Goal: Task Accomplishment & Management: Use online tool/utility

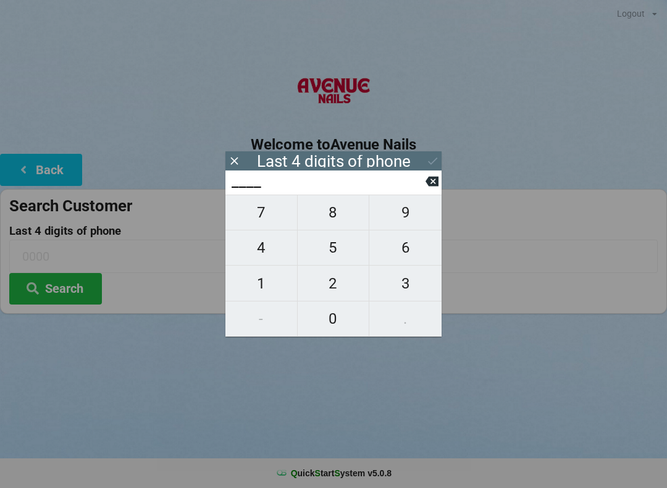
click at [261, 256] on span "4" at bounding box center [262, 248] width 72 height 26
type input "4___"
click at [403, 217] on span "9" at bounding box center [405, 213] width 72 height 26
type input "49__"
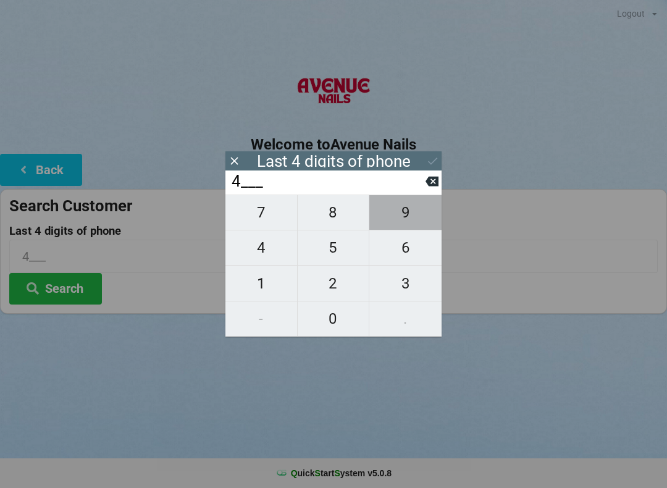
type input "49__"
click at [410, 256] on span "6" at bounding box center [405, 248] width 72 height 26
type input "496_"
click at [58, 285] on button "Search" at bounding box center [55, 289] width 93 height 32
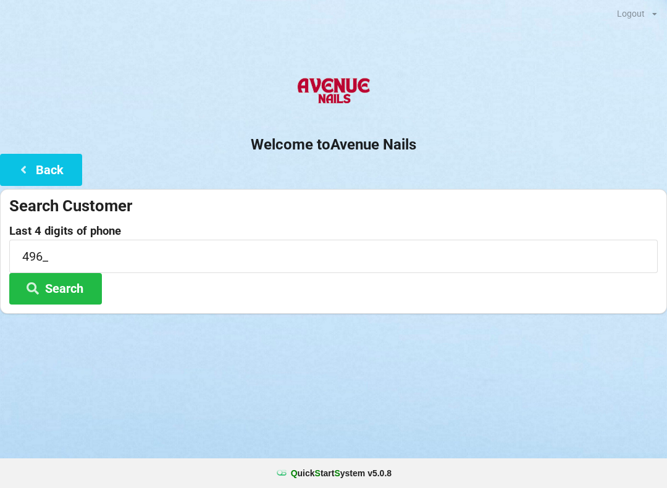
click at [49, 178] on button "Back" at bounding box center [41, 170] width 82 height 32
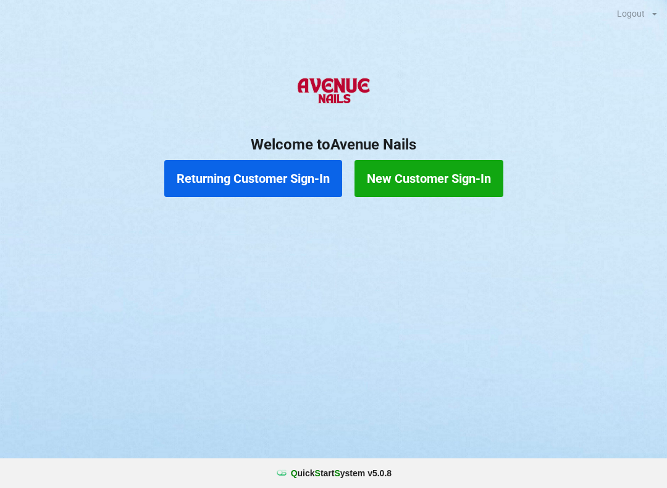
click at [274, 184] on button "Returning Customer Sign-In" at bounding box center [253, 178] width 178 height 37
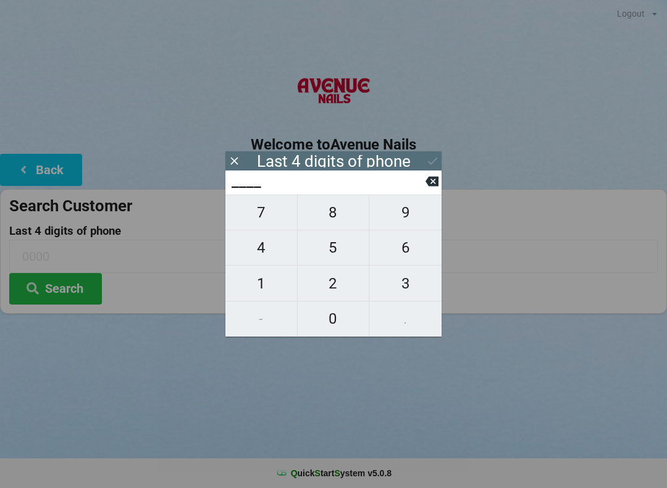
click at [266, 248] on span "4" at bounding box center [262, 248] width 72 height 26
type input "4___"
click at [406, 211] on span "9" at bounding box center [405, 213] width 72 height 26
type input "49__"
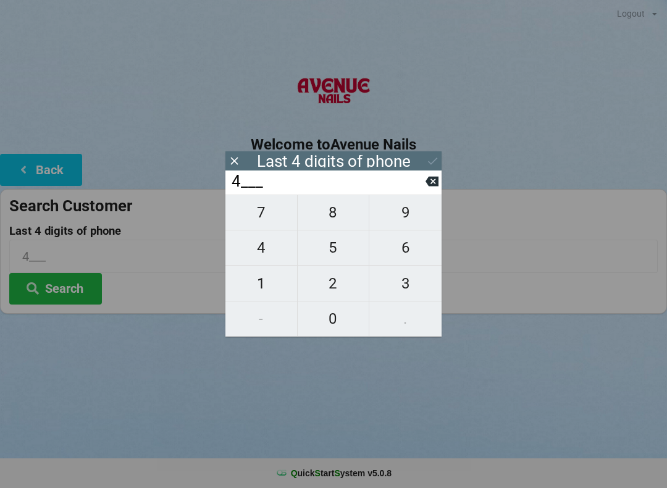
type input "49__"
click at [406, 257] on span "6" at bounding box center [405, 248] width 72 height 26
type input "496_"
click at [335, 261] on span "5" at bounding box center [334, 248] width 72 height 26
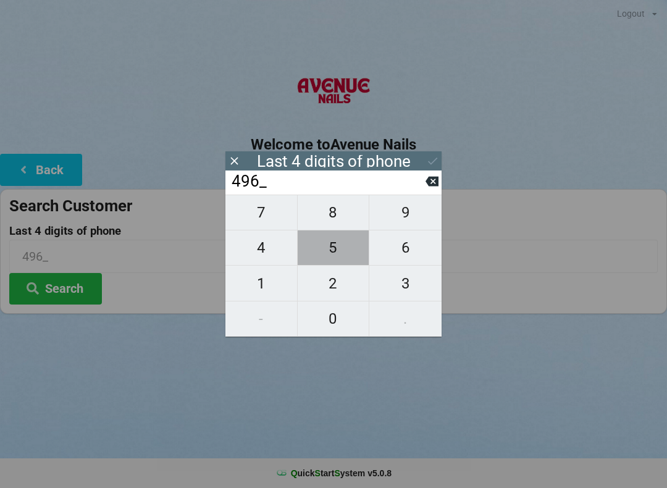
type input "4965"
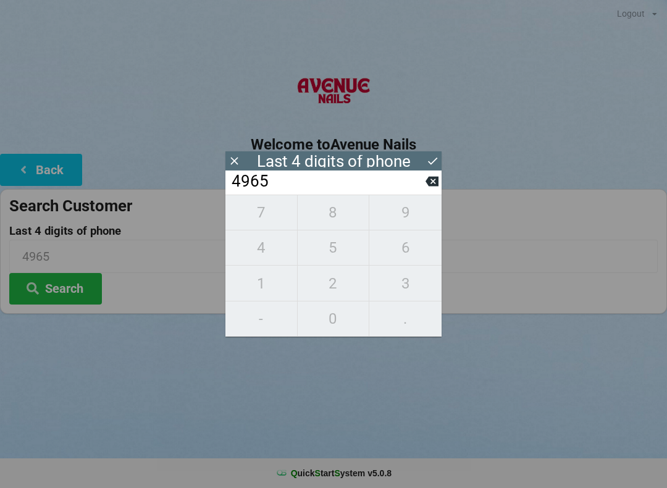
click at [62, 287] on button "Search" at bounding box center [55, 289] width 93 height 32
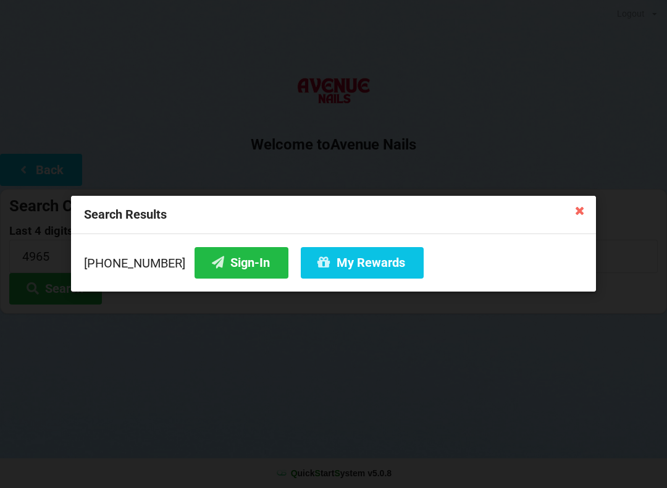
click at [226, 269] on button "Sign-In" at bounding box center [242, 263] width 94 height 32
